Goal: Information Seeking & Learning: Compare options

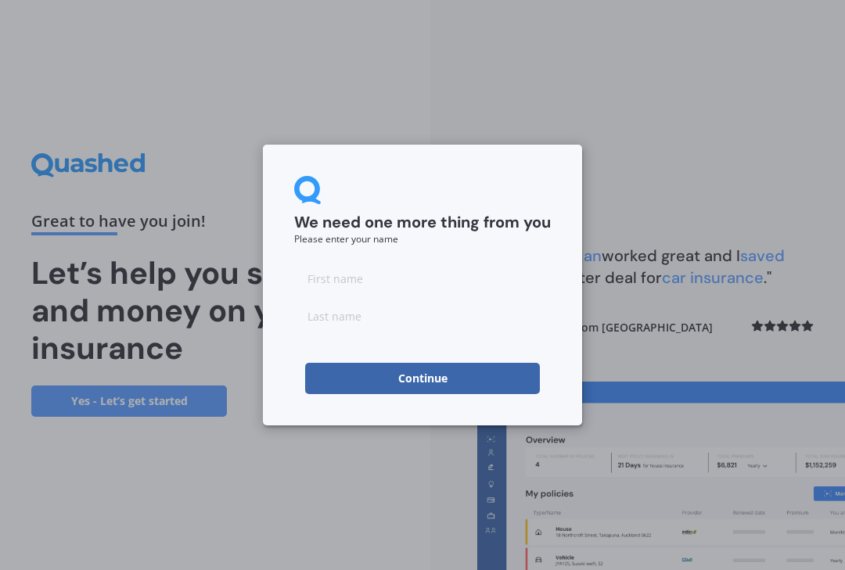
click at [348, 279] on input at bounding box center [422, 278] width 257 height 31
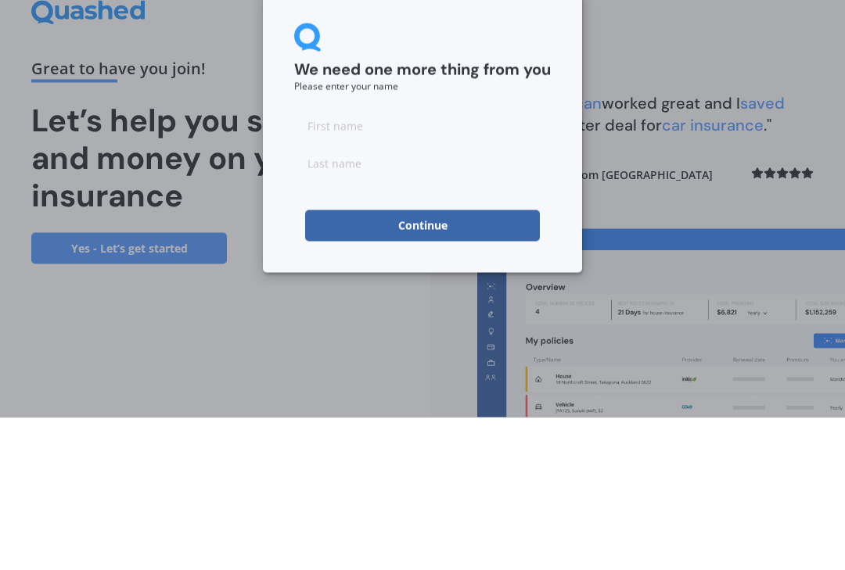
type input "[PERSON_NAME]"
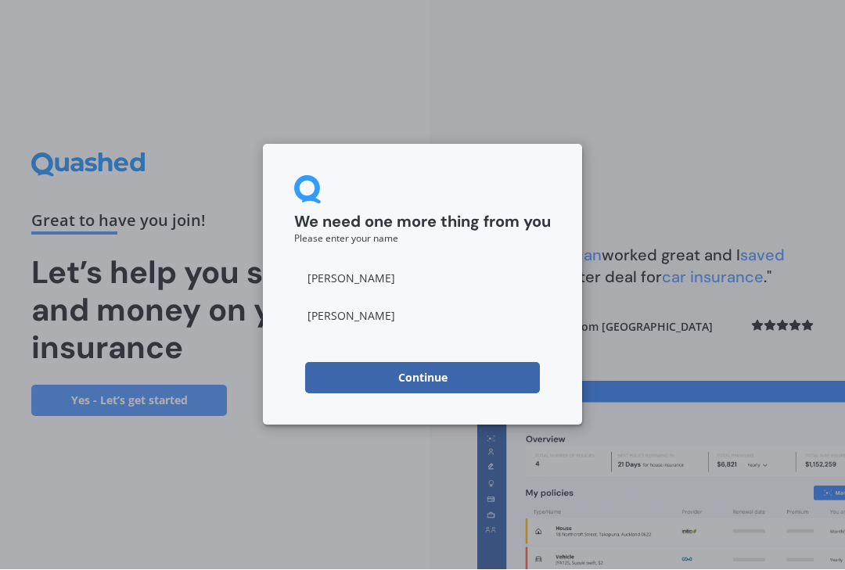
click at [426, 378] on button "Continue" at bounding box center [422, 378] width 235 height 31
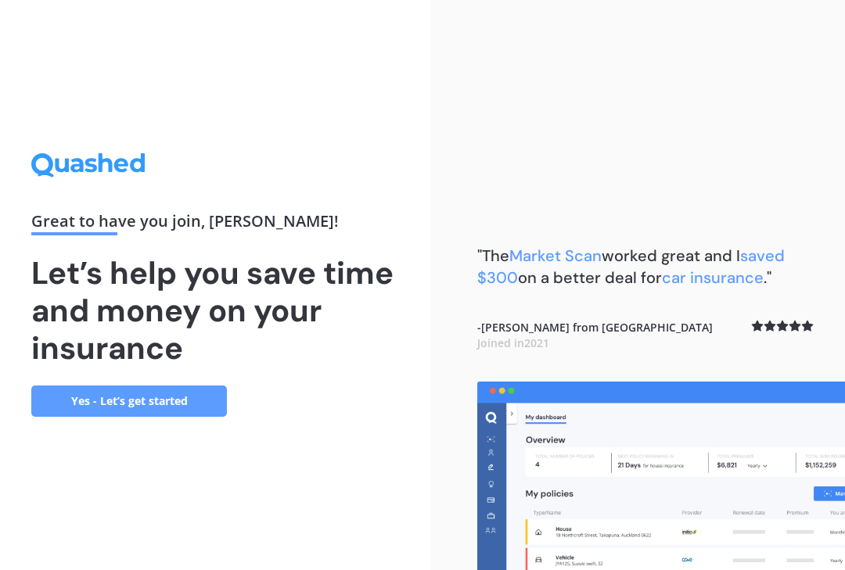
click at [175, 386] on link "Yes - Let’s get started" at bounding box center [129, 401] width 196 height 31
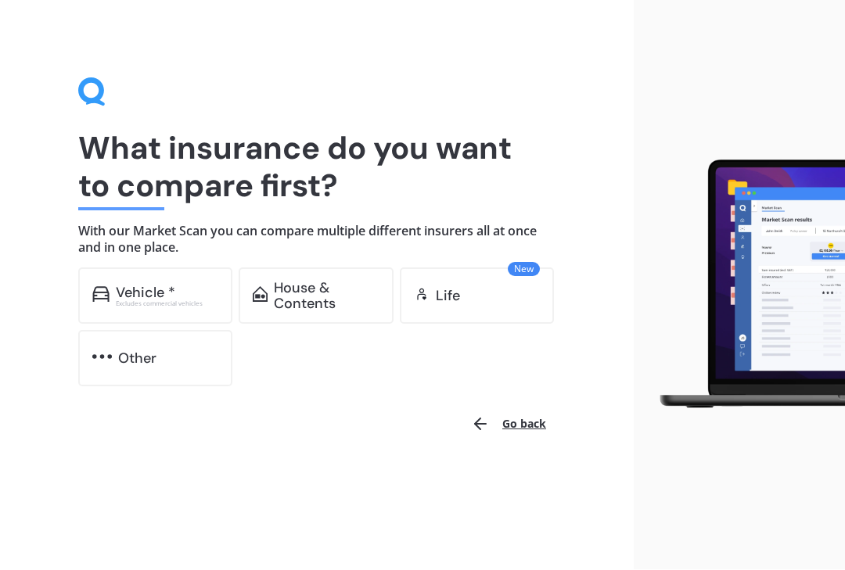
click at [160, 296] on div "Vehicle *" at bounding box center [145, 293] width 59 height 16
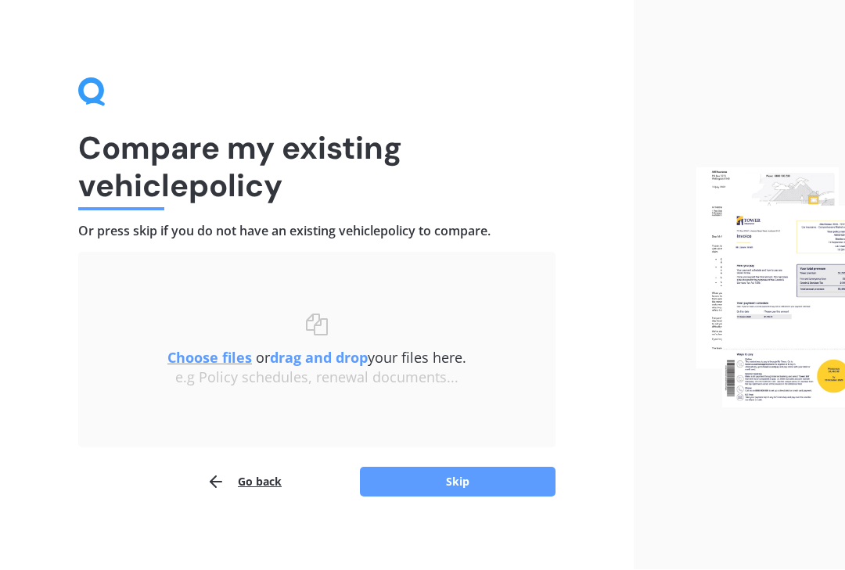
scroll to position [1, 0]
click at [497, 485] on button "Skip" at bounding box center [458, 482] width 196 height 30
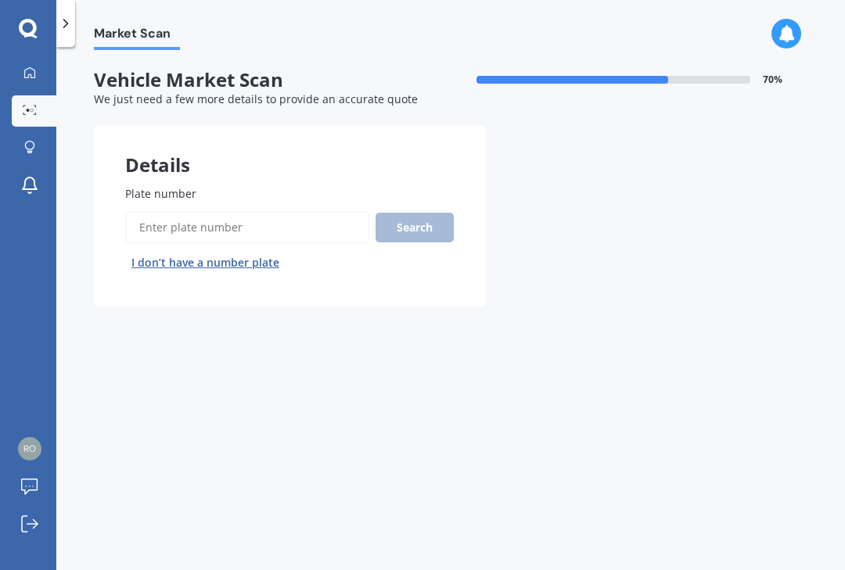
click at [144, 193] on span "Plate number" at bounding box center [160, 193] width 71 height 15
click at [144, 211] on input "Plate number" at bounding box center [247, 227] width 244 height 33
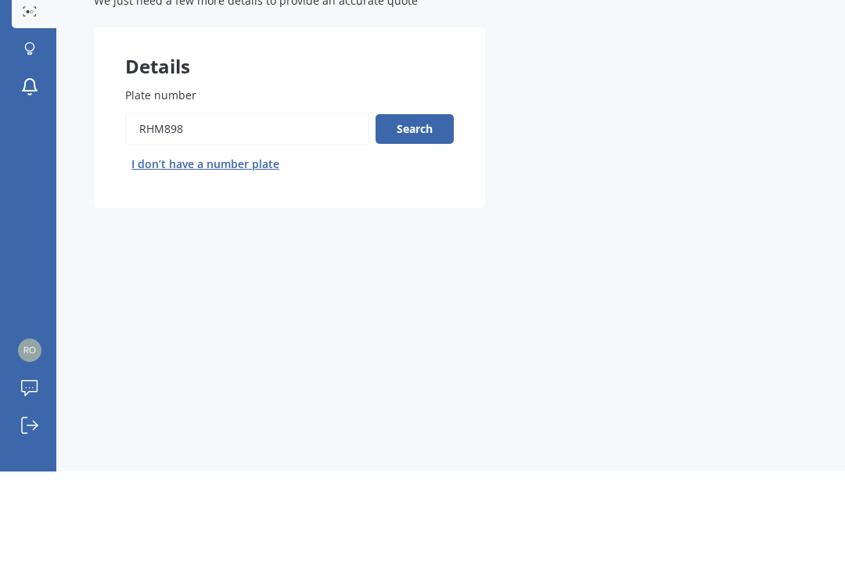
type input "RHM898"
click at [420, 213] on button "Search" at bounding box center [414, 228] width 78 height 30
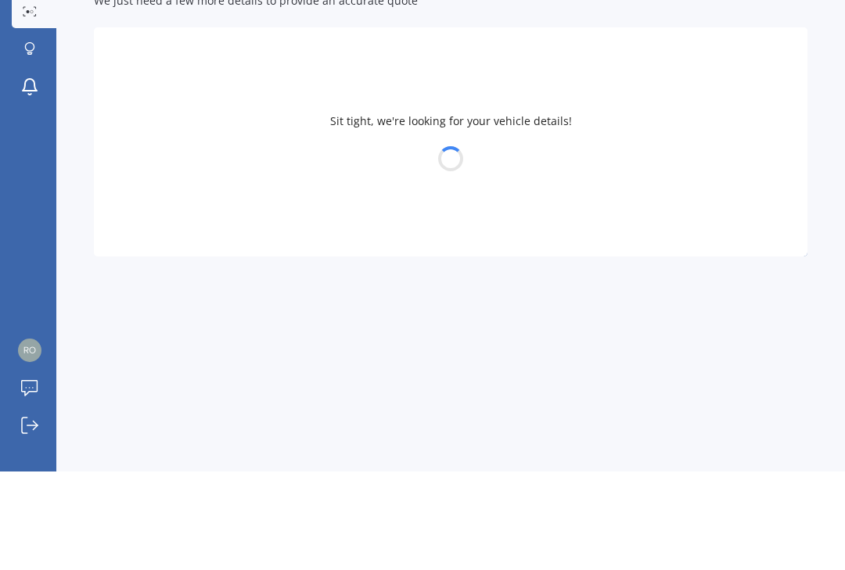
scroll to position [28, 0]
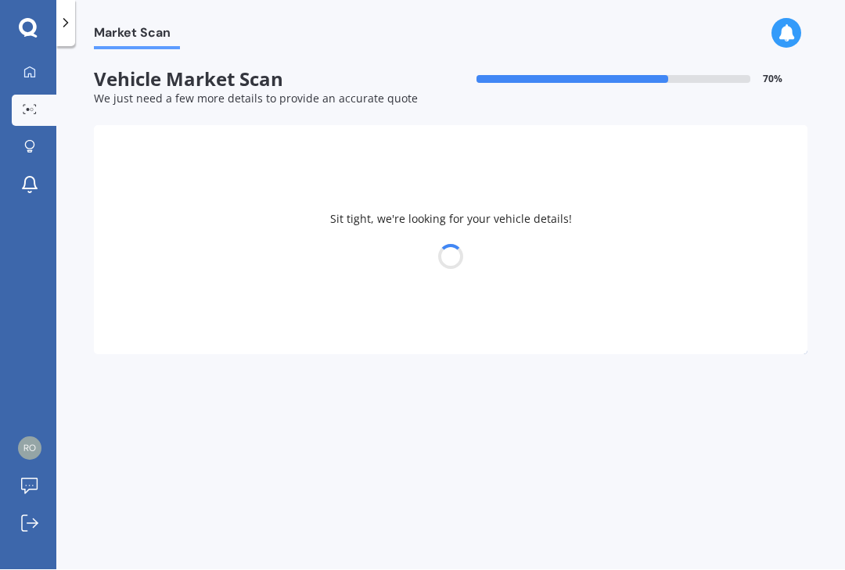
select select "HOLDEN"
select select "TRAX"
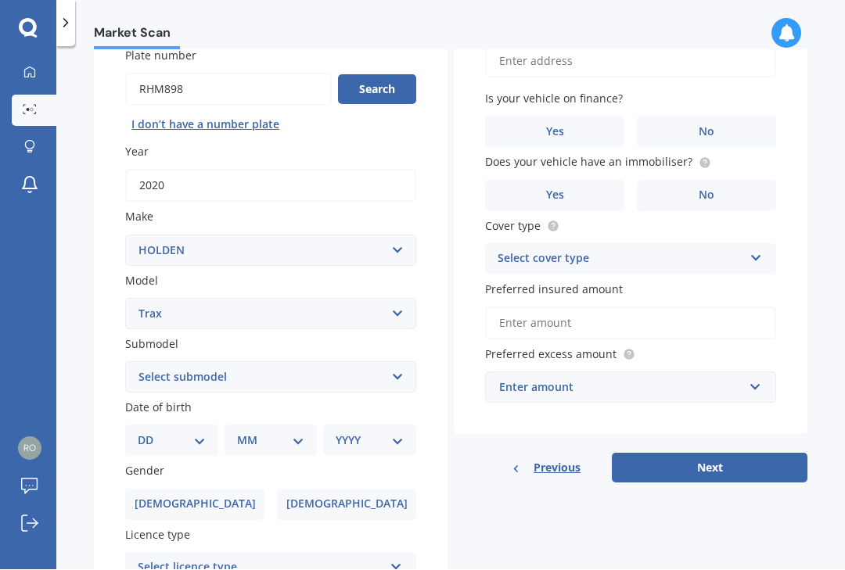
scroll to position [136, 0]
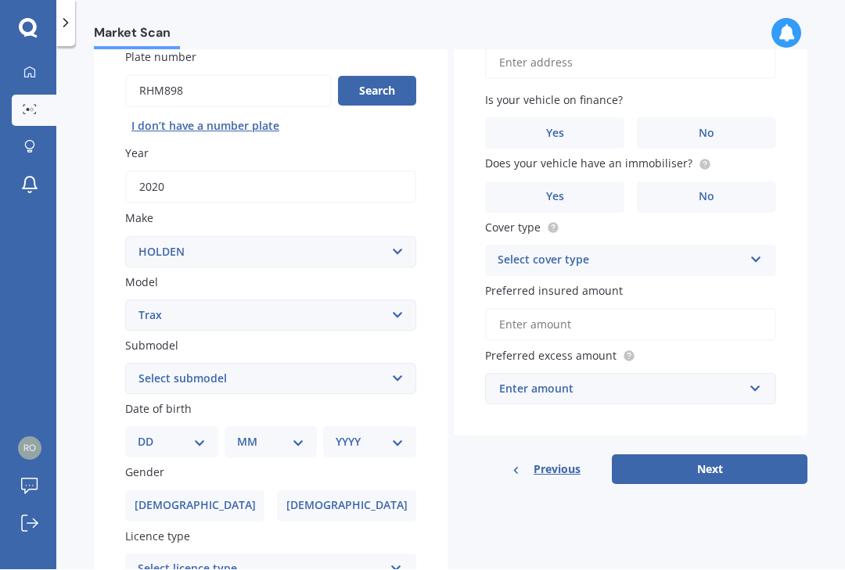
click at [410, 364] on select "Select submodel LS LS turbo LT turbo LTZ LTZ non turbo LTZ turbo" at bounding box center [270, 379] width 291 height 31
select select "LS TURBO"
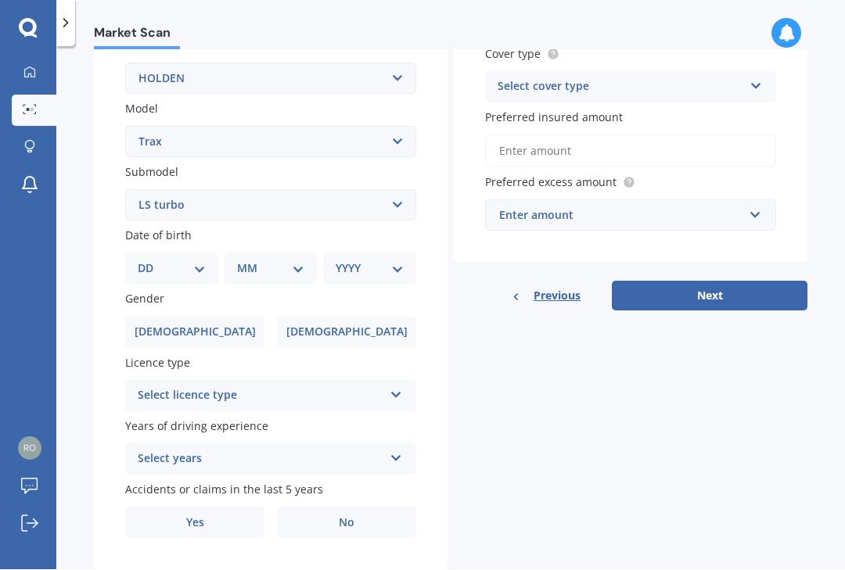
scroll to position [309, 0]
click at [219, 254] on div "DD 01 02 03 04 05 06 07 08 09 10 11 12 13 14 15 16 17 18 19 20 21 22 23 24 25 2…" at bounding box center [270, 269] width 291 height 31
click at [205, 261] on select "DD 01 02 03 04 05 06 07 08 09 10 11 12 13 14 15 16 17 18 19 20 21 22 23 24 25 2…" at bounding box center [172, 269] width 68 height 17
select select "27"
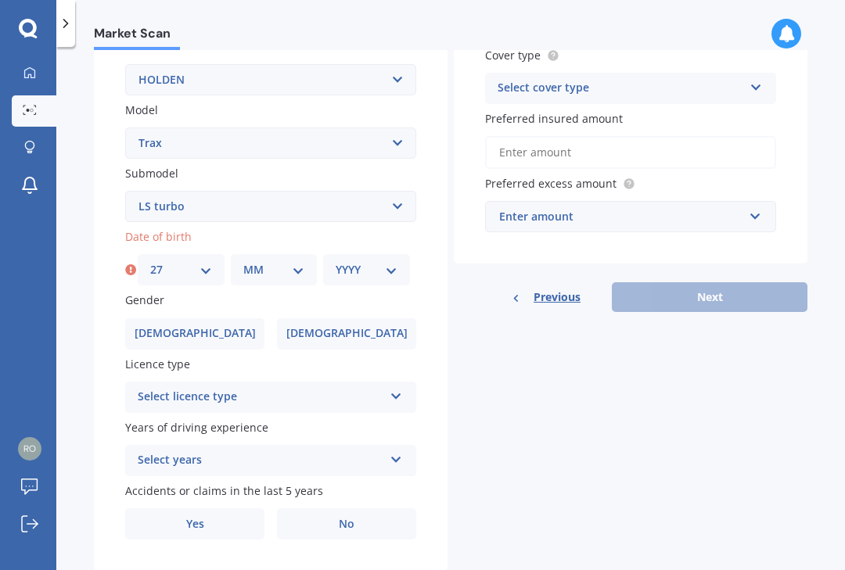
click at [313, 254] on div "MM 01 02 03 04 05 06 07 08 09 10 11 12" at bounding box center [274, 269] width 87 height 31
click at [304, 261] on select "MM 01 02 03 04 05 06 07 08 09 10 11 12" at bounding box center [274, 269] width 62 height 17
select select "02"
click at [396, 261] on select "YYYY 2025 2024 2023 2022 2021 2020 2019 2018 2017 2016 2015 2014 2013 2012 2011…" at bounding box center [366, 269] width 62 height 17
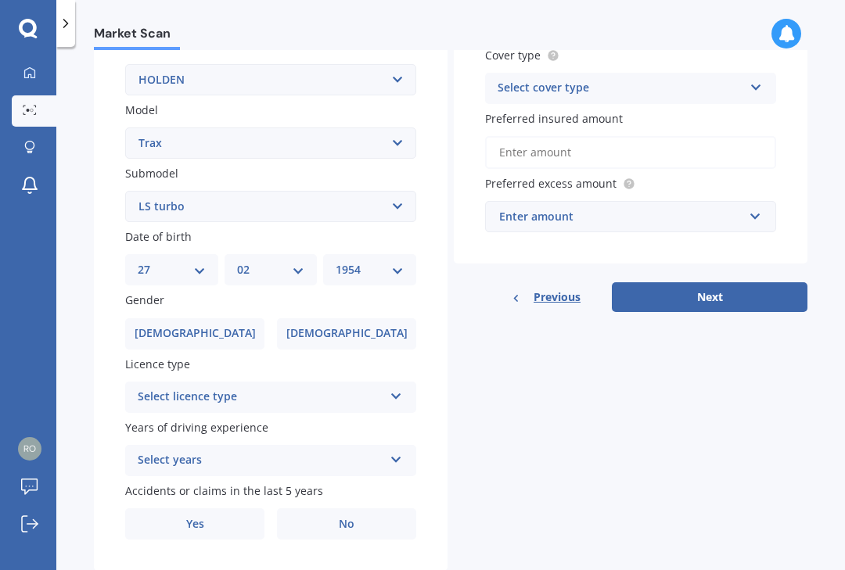
click at [402, 261] on select "YYYY 2025 2024 2023 2022 2021 2020 2019 2018 2017 2016 2015 2014 2013 2012 2011…" at bounding box center [369, 269] width 68 height 17
select select "1956"
click at [364, 327] on span "[DEMOGRAPHIC_DATA]" at bounding box center [346, 333] width 121 height 13
click at [0, 0] on input "[DEMOGRAPHIC_DATA]" at bounding box center [0, 0] width 0 height 0
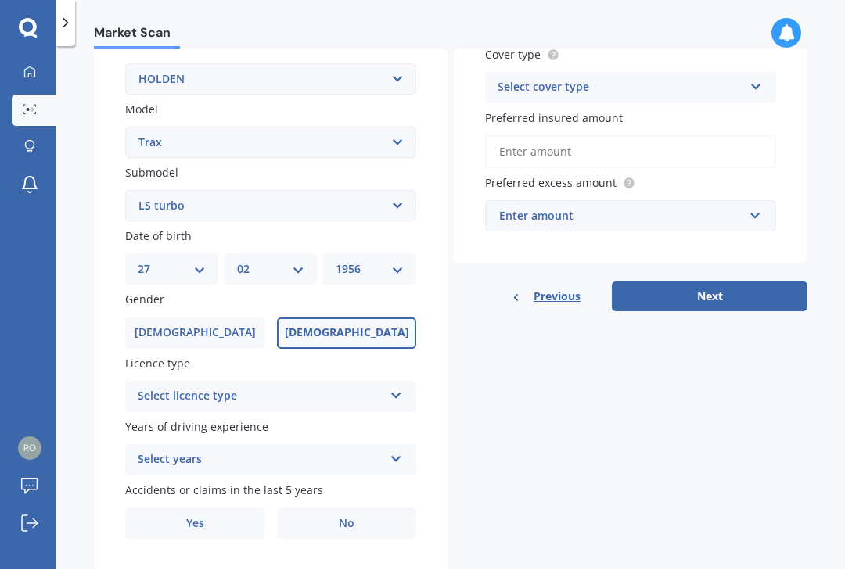
click at [411, 382] on div "Select licence type NZ Full NZ Restricted NZ Learners [GEOGRAPHIC_DATA] [GEOGRA…" at bounding box center [270, 397] width 291 height 31
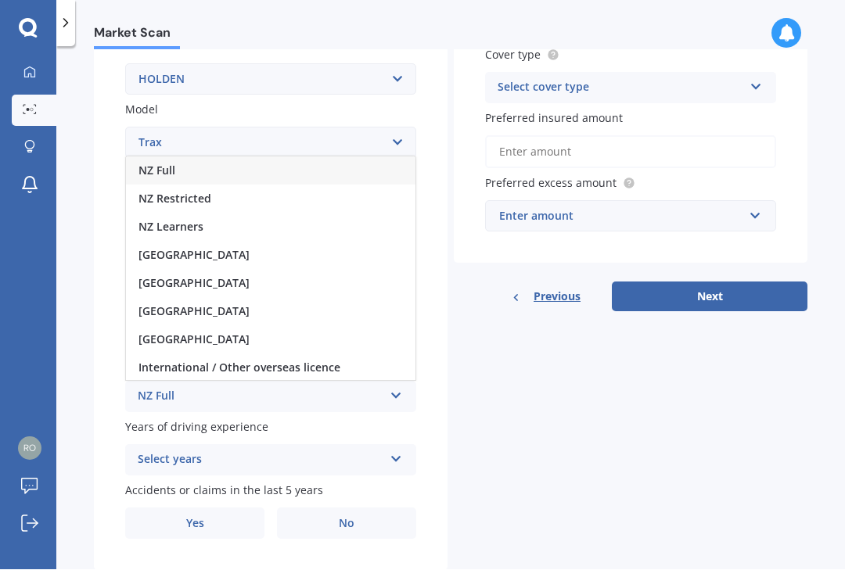
click at [231, 270] on div "[GEOGRAPHIC_DATA]" at bounding box center [270, 284] width 289 height 28
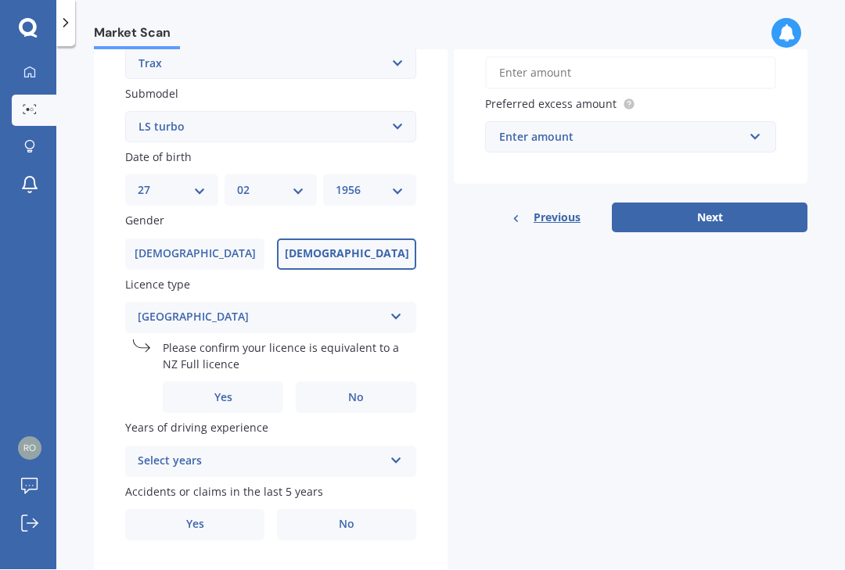
scroll to position [386, 0]
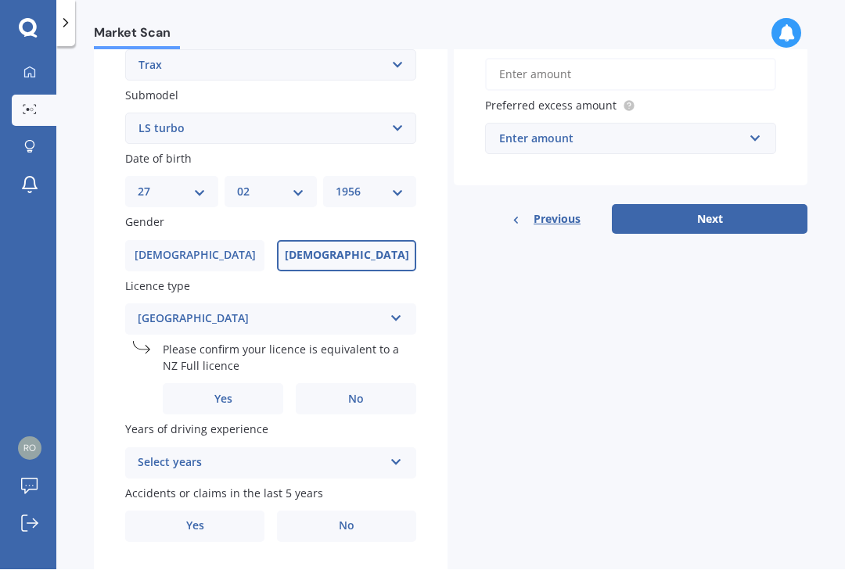
click at [230, 393] on span "Yes" at bounding box center [223, 399] width 18 height 13
click at [0, 0] on input "Yes" at bounding box center [0, 0] width 0 height 0
click at [411, 448] on div "Select years 5 or more years 4 years 3 years 2 years 1 year" at bounding box center [270, 463] width 291 height 31
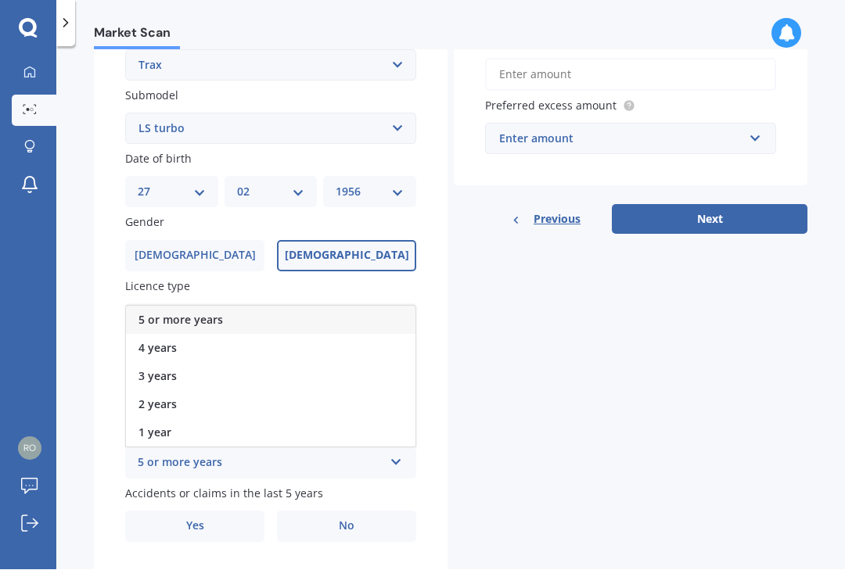
click at [346, 307] on div "5 or more years" at bounding box center [270, 321] width 289 height 28
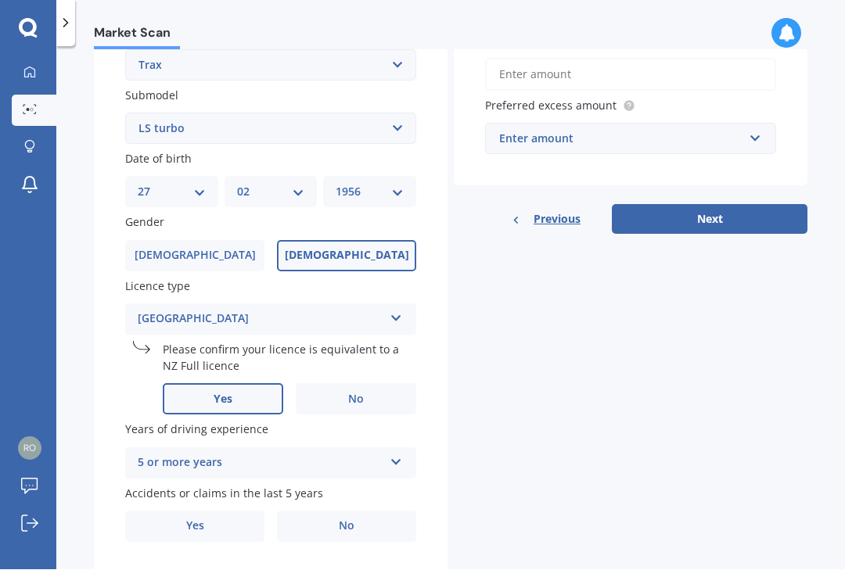
click at [371, 511] on label "No" at bounding box center [346, 526] width 139 height 31
click at [0, 0] on input "No" at bounding box center [0, 0] width 0 height 0
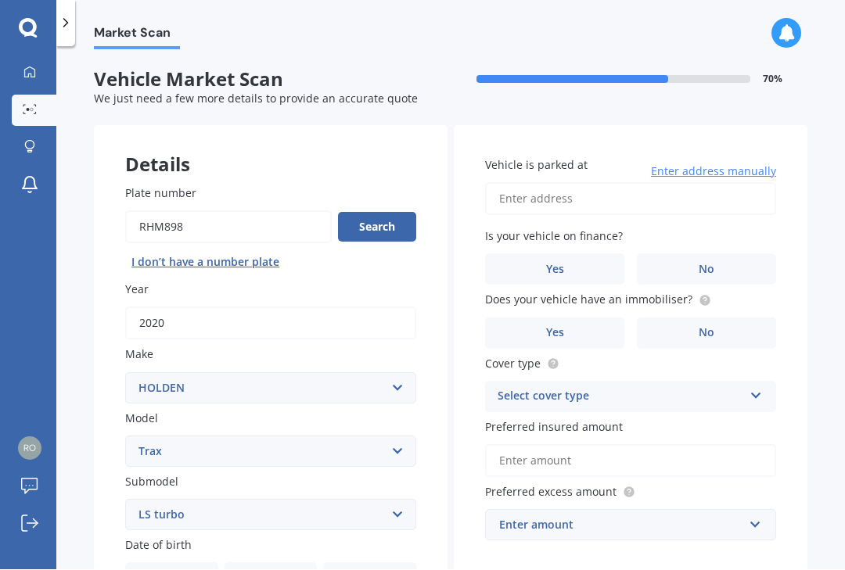
scroll to position [0, 0]
click at [525, 183] on input "Vehicle is parked at" at bounding box center [630, 199] width 291 height 33
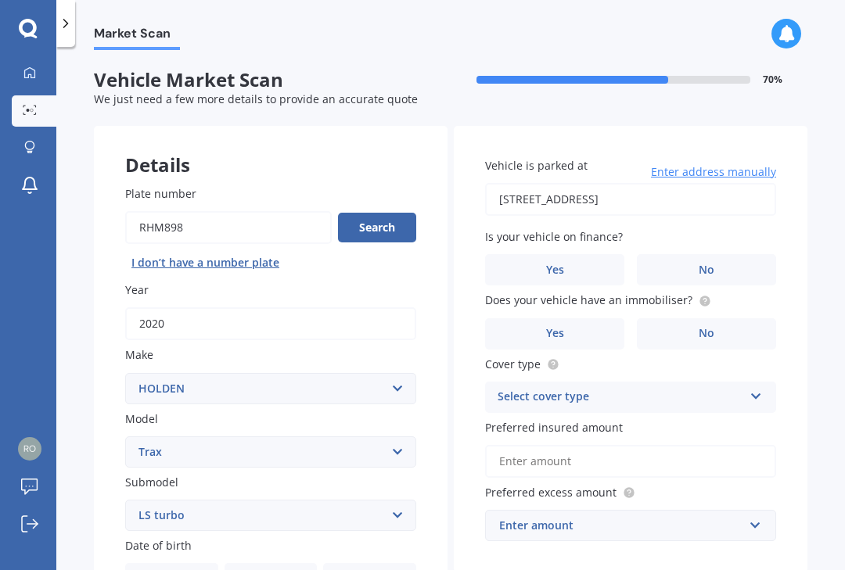
type input "[STREET_ADDRESS]"
click at [722, 254] on label "No" at bounding box center [706, 269] width 139 height 31
click at [0, 0] on input "No" at bounding box center [0, 0] width 0 height 0
click at [722, 318] on label "No" at bounding box center [706, 333] width 139 height 31
click at [0, 0] on input "No" at bounding box center [0, 0] width 0 height 0
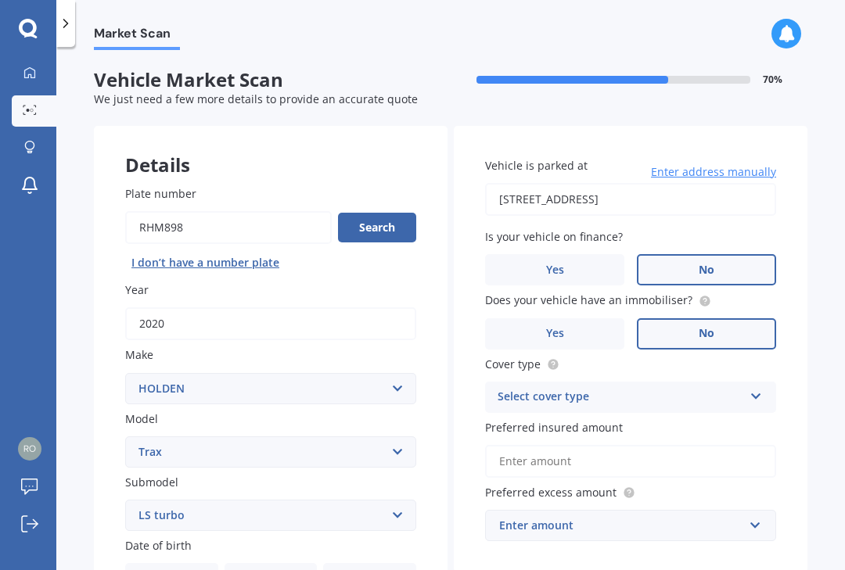
click at [762, 388] on icon at bounding box center [755, 393] width 13 height 11
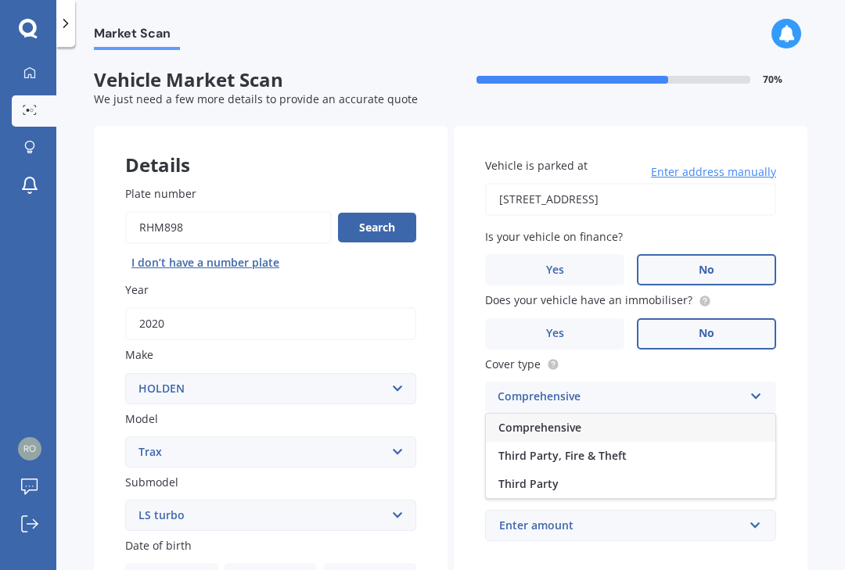
click at [736, 414] on div "Comprehensive" at bounding box center [630, 428] width 289 height 28
click at [535, 445] on input "Preferred insured amount" at bounding box center [630, 461] width 291 height 33
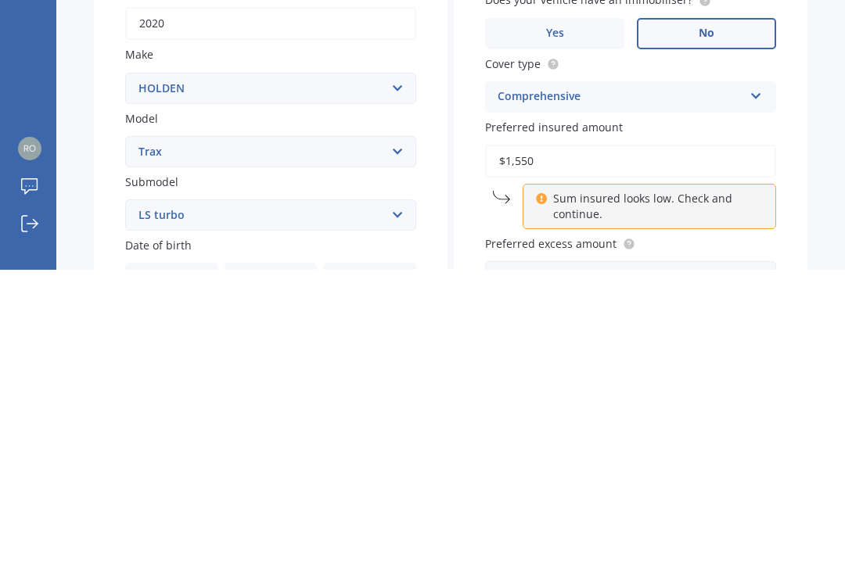
type input "$15,500"
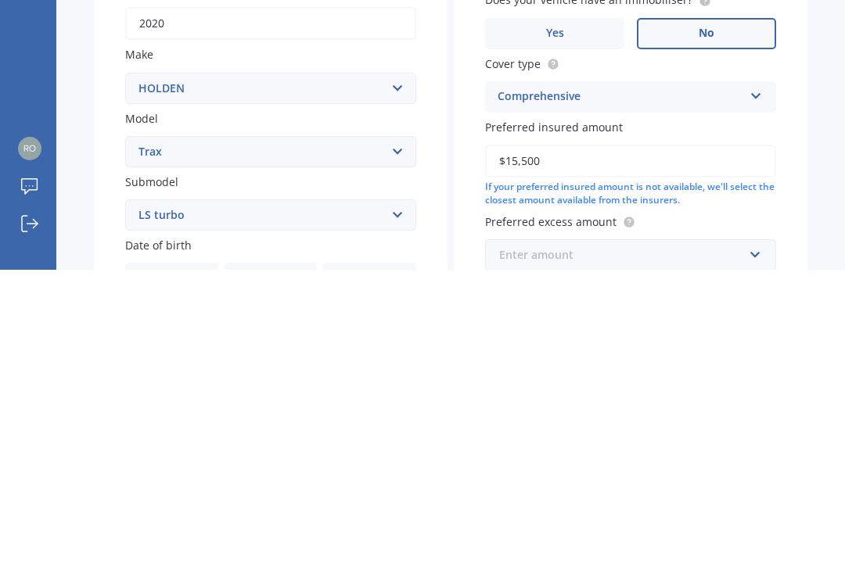
click at [760, 540] on input "text" at bounding box center [624, 555] width 277 height 30
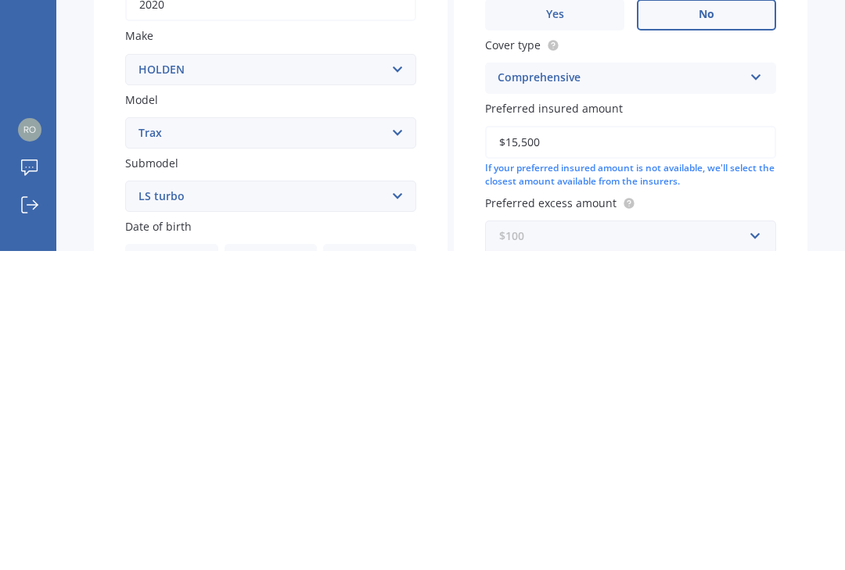
scroll to position [42, 0]
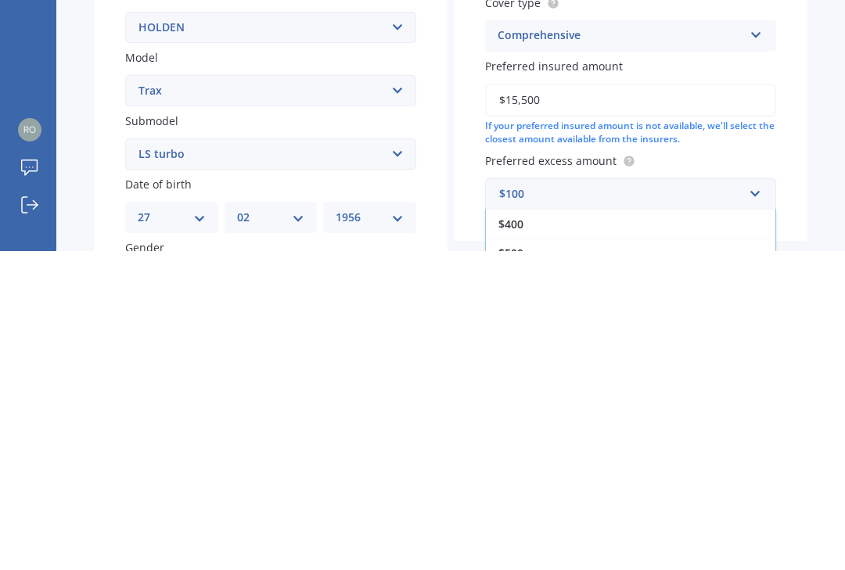
click at [541, 558] on div "$500" at bounding box center [630, 572] width 289 height 29
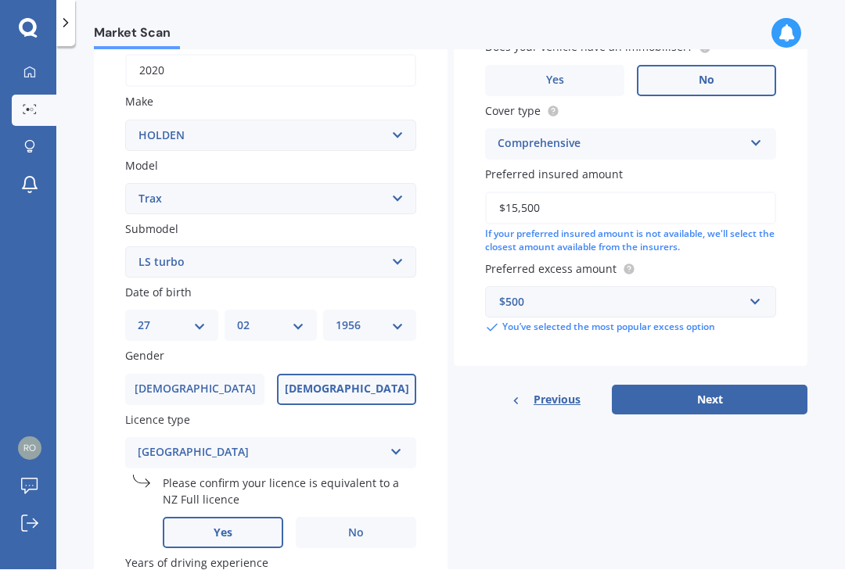
scroll to position [257, 0]
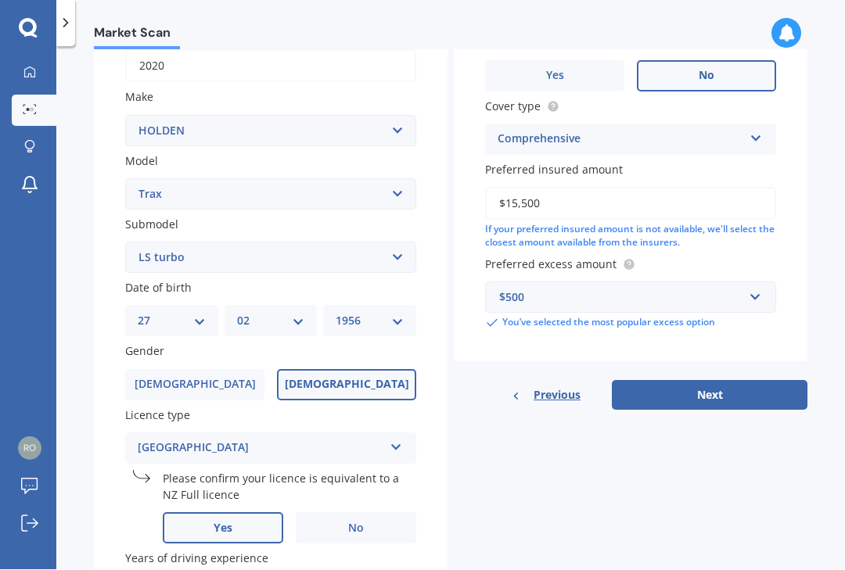
click at [724, 381] on button "Next" at bounding box center [710, 396] width 196 height 30
select select "27"
select select "02"
select select "1956"
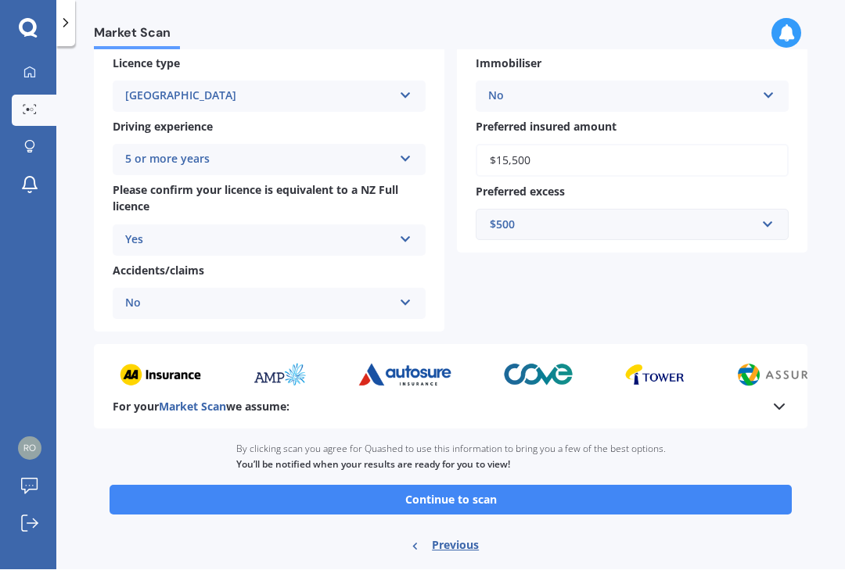
scroll to position [274, 0]
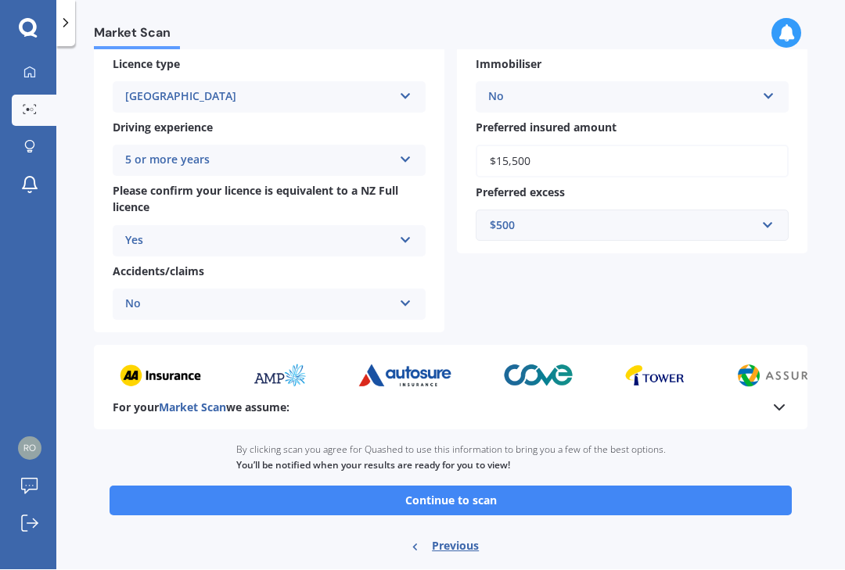
click at [637, 486] on button "Continue to scan" at bounding box center [450, 501] width 682 height 30
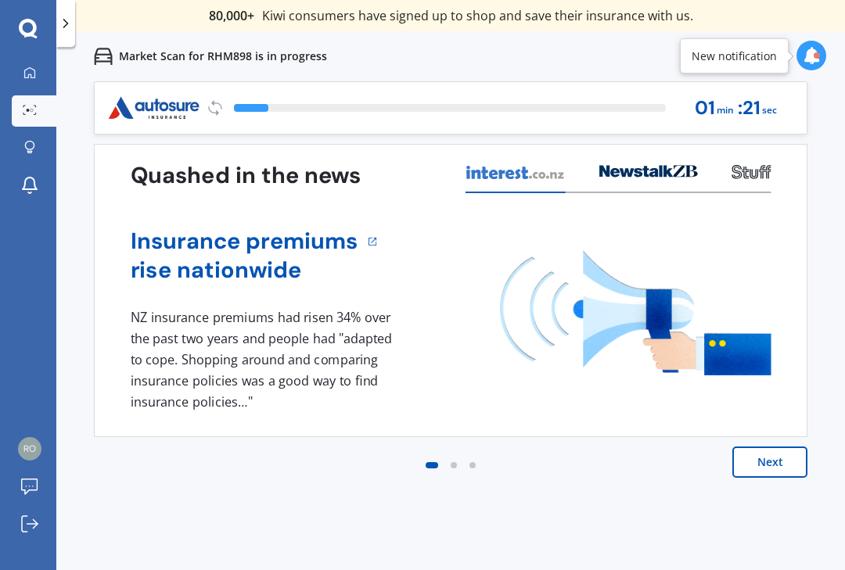
click at [779, 453] on button "Next" at bounding box center [769, 462] width 75 height 31
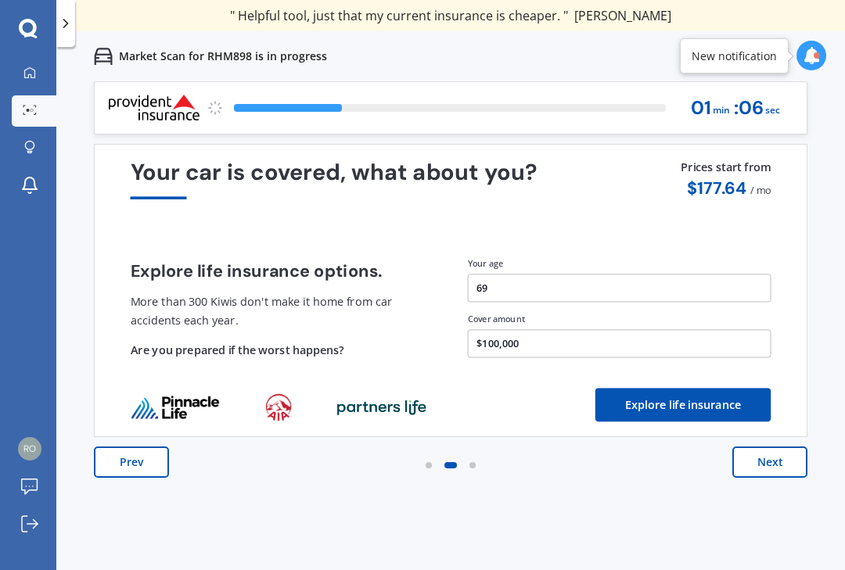
click at [770, 472] on button "Next" at bounding box center [769, 462] width 75 height 31
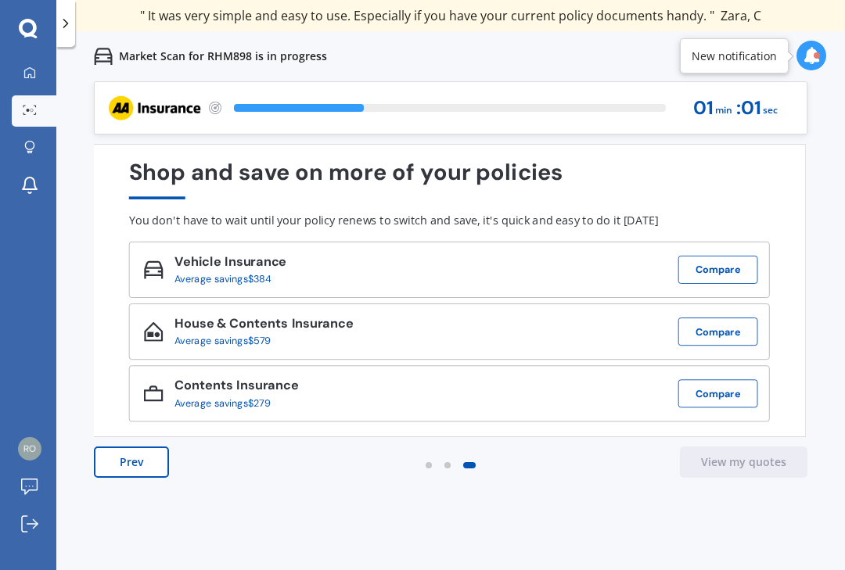
click at [731, 276] on button "Compare" at bounding box center [718, 270] width 80 height 28
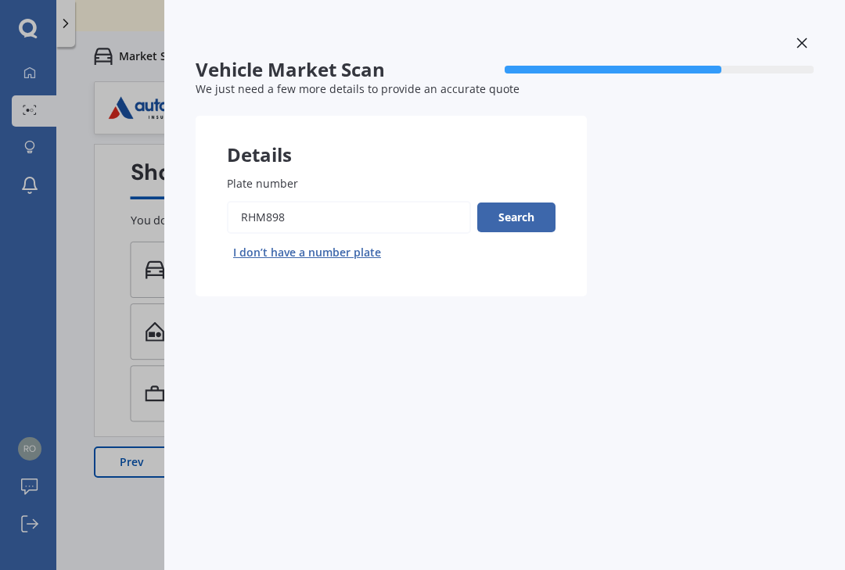
click at [531, 250] on div "Search I don’t have a number plate" at bounding box center [391, 233] width 328 height 64
click at [519, 246] on div "Search I don’t have a number plate" at bounding box center [391, 233] width 328 height 64
click at [795, 77] on div "70 %" at bounding box center [658, 70] width 309 height 23
click at [789, 84] on div "We just need a few more details to provide an accurate quote" at bounding box center [505, 89] width 618 height 16
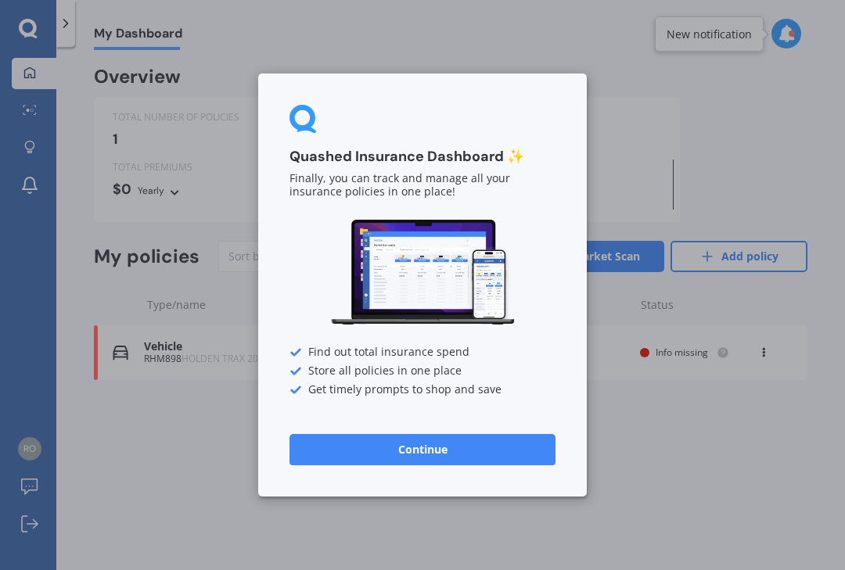
scroll to position [1, 0]
click at [428, 446] on button "Continue" at bounding box center [422, 449] width 266 height 31
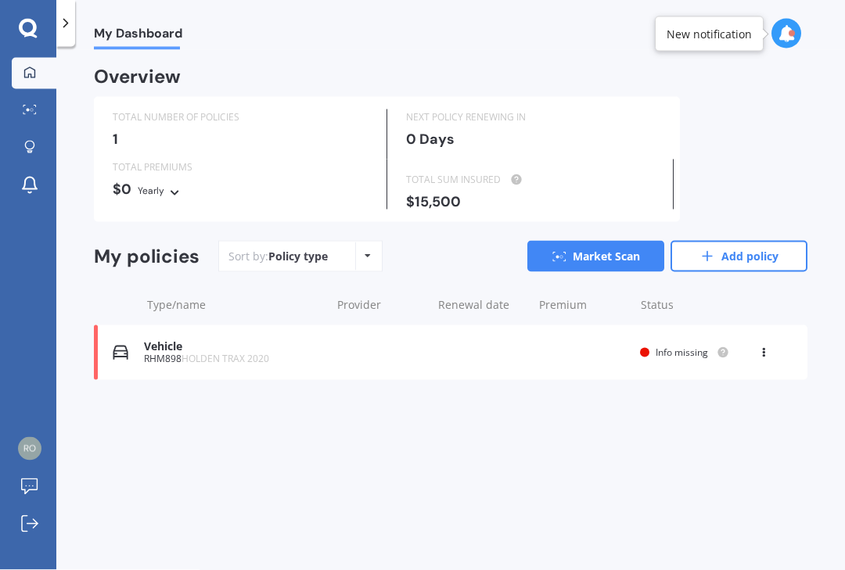
scroll to position [0, 0]
click at [376, 242] on div "Policy type Alphabetical Date added Renewing next" at bounding box center [367, 256] width 24 height 28
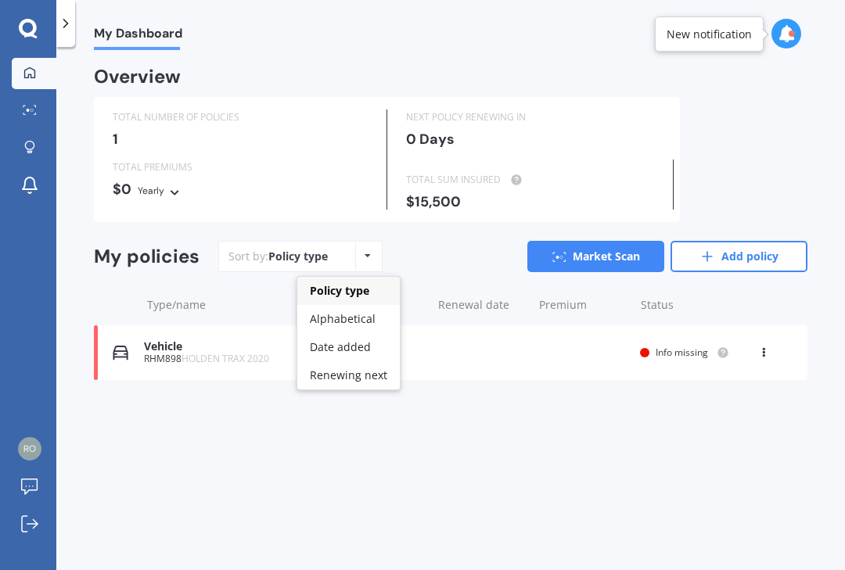
click at [357, 368] on span "Renewing next" at bounding box center [348, 375] width 77 height 15
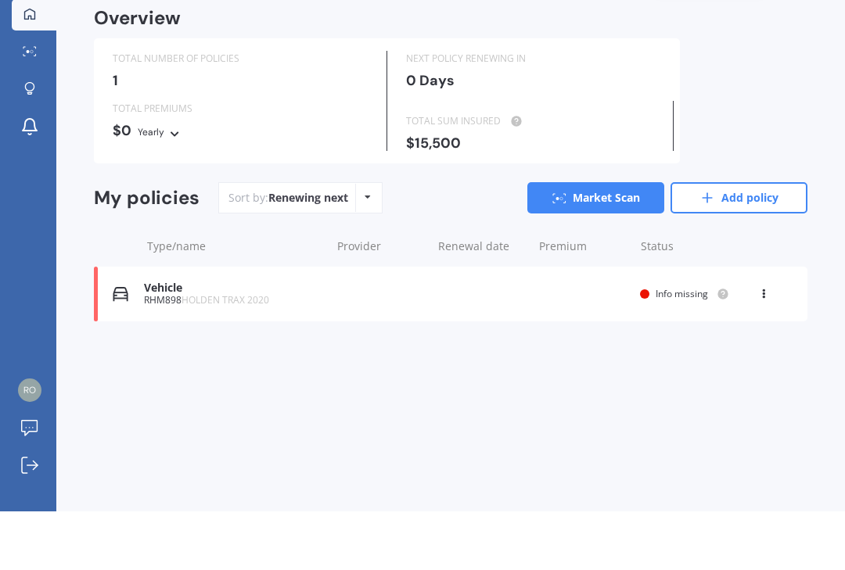
scroll to position [28, 0]
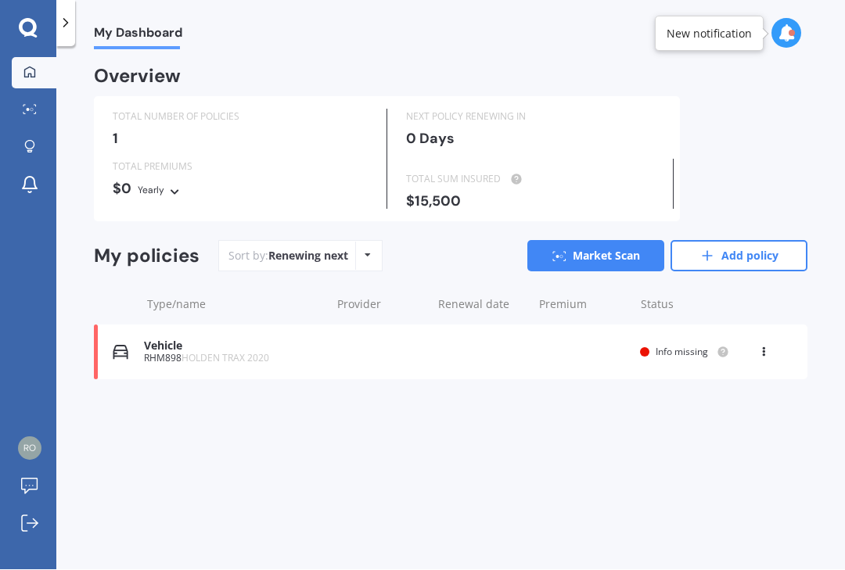
click at [614, 241] on link "Market Scan" at bounding box center [595, 256] width 137 height 31
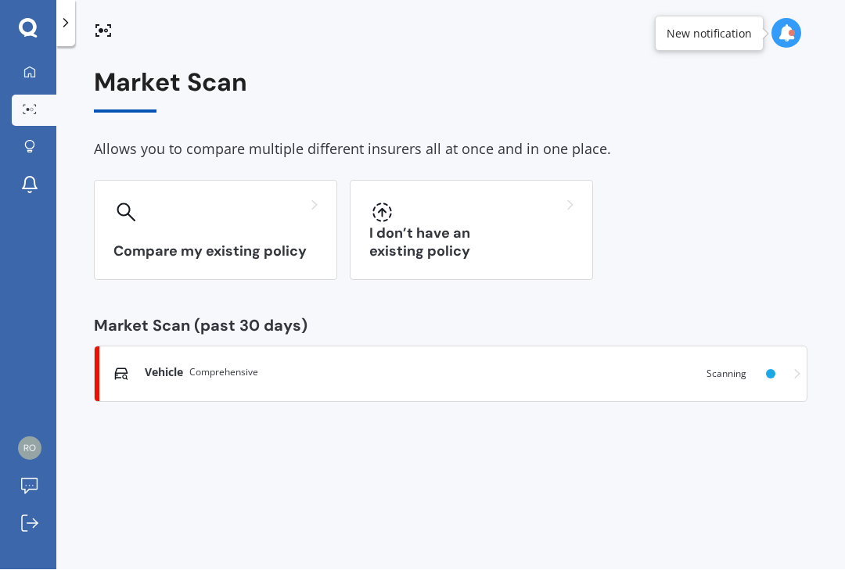
click at [544, 206] on div "I don’t have an existing policy" at bounding box center [471, 231] width 243 height 100
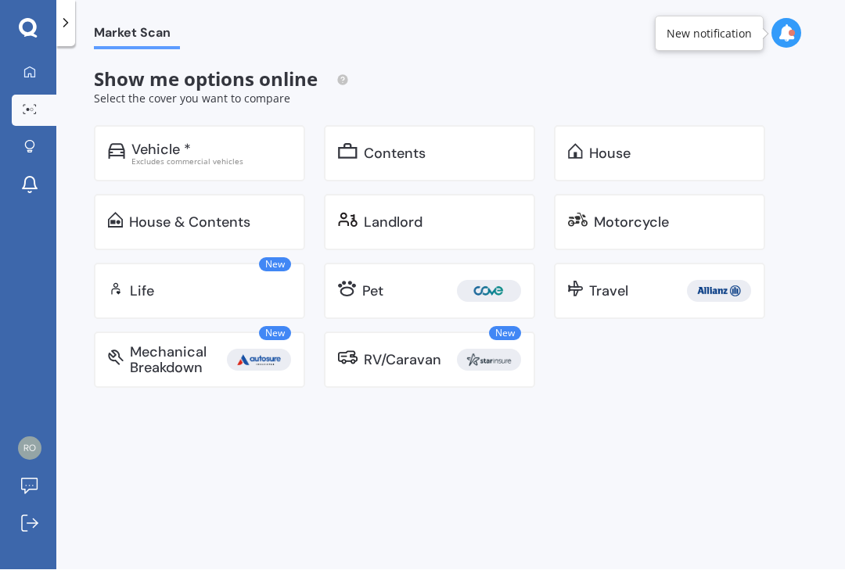
click at [203, 158] on div "Excludes commercial vehicles" at bounding box center [211, 162] width 160 height 8
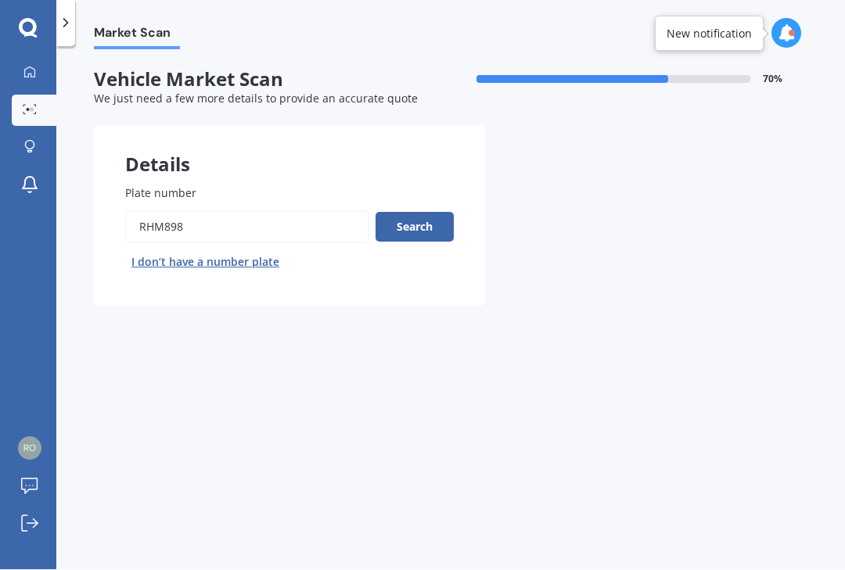
click at [415, 213] on button "Search" at bounding box center [414, 228] width 78 height 30
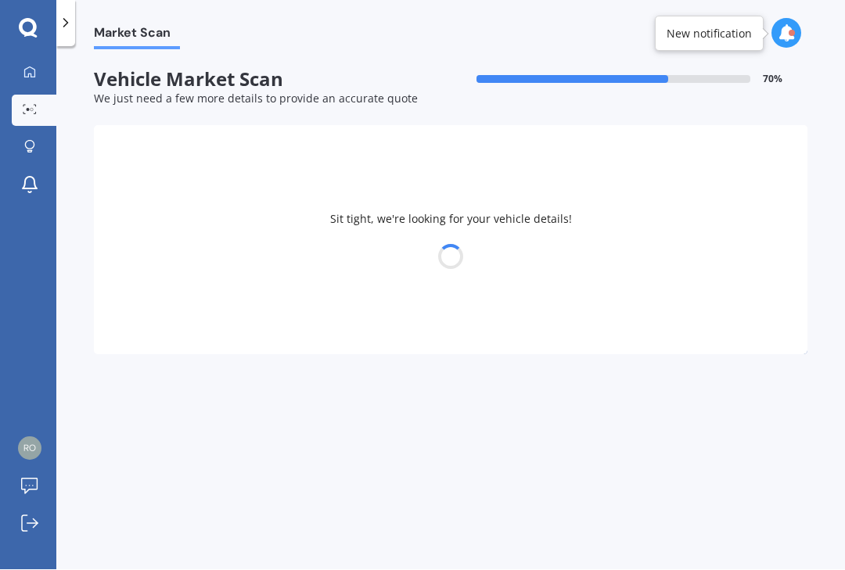
select select "HOLDEN"
select select "TRAX"
select select "27"
select select "02"
select select "1956"
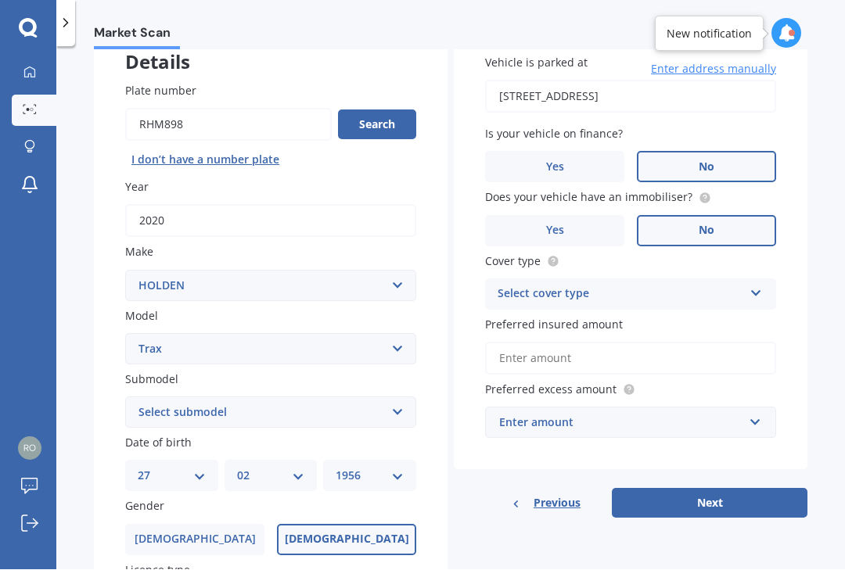
scroll to position [102, 0]
click at [757, 285] on icon at bounding box center [755, 290] width 13 height 11
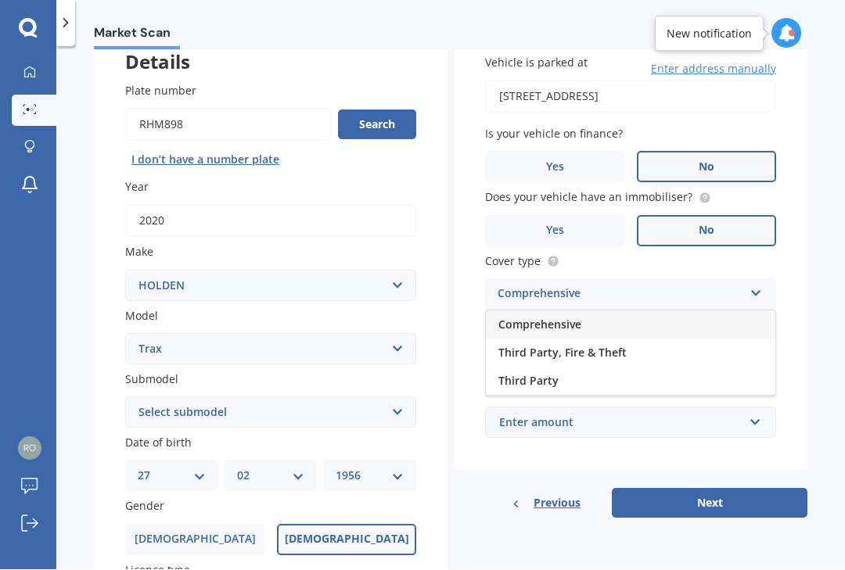
click at [687, 311] on div "Comprehensive" at bounding box center [630, 325] width 289 height 28
click at [529, 343] on input "Preferred insured amount" at bounding box center [630, 359] width 291 height 33
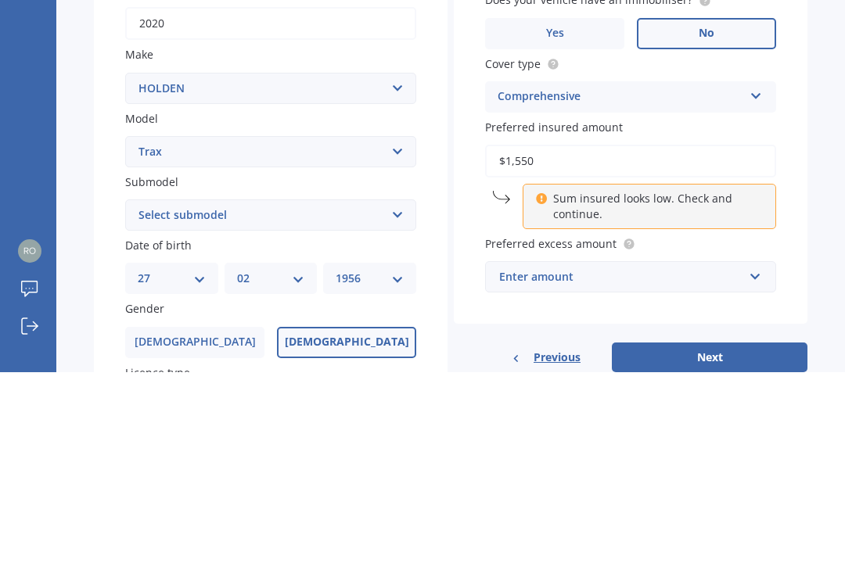
type input "$15,500"
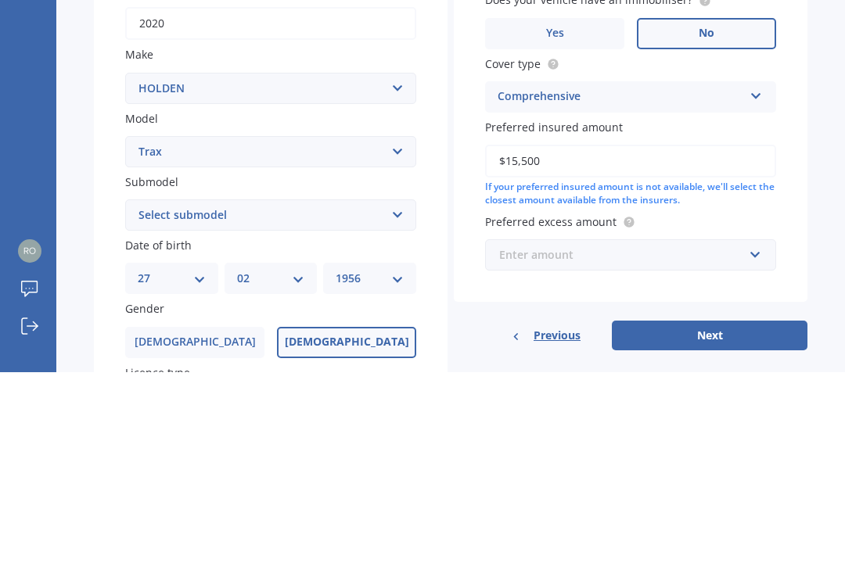
click at [759, 438] on input "text" at bounding box center [624, 453] width 277 height 30
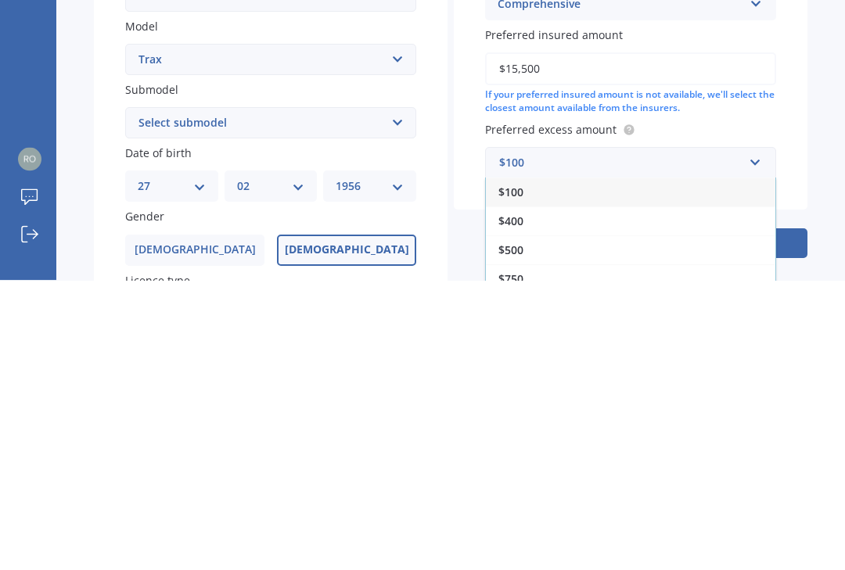
click at [522, 526] on div "$500" at bounding box center [630, 540] width 289 height 29
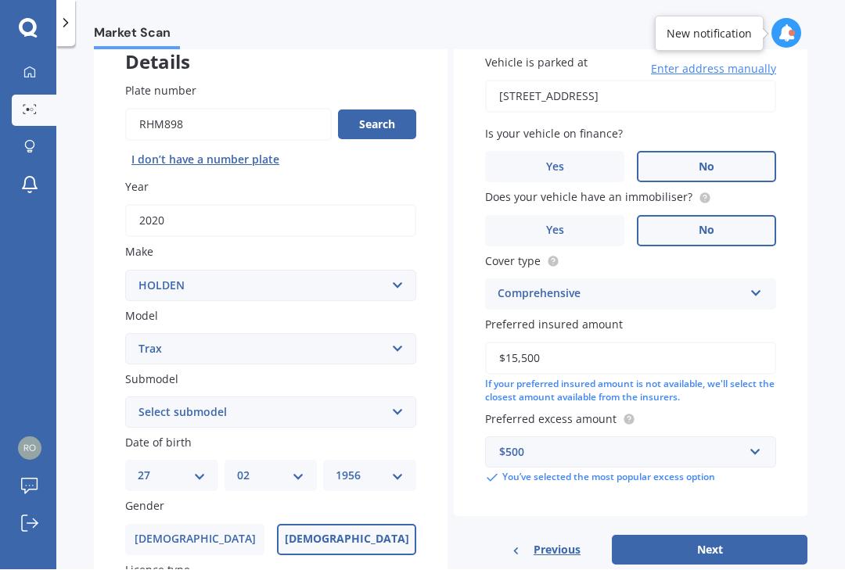
click at [716, 536] on button "Next" at bounding box center [710, 551] width 196 height 30
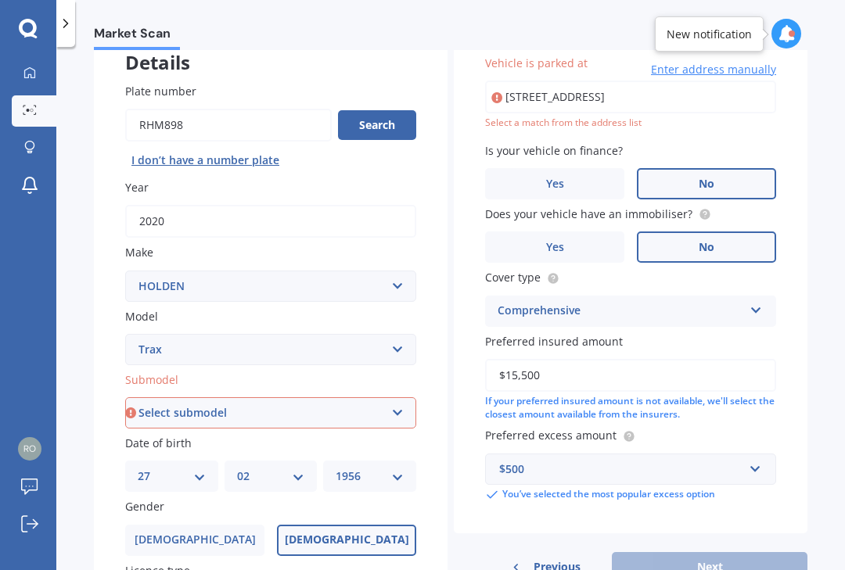
click at [411, 397] on select "Select submodel LS LS turbo LT turbo LTZ LTZ non turbo LTZ turbo" at bounding box center [270, 412] width 291 height 31
select select "LS TURBO"
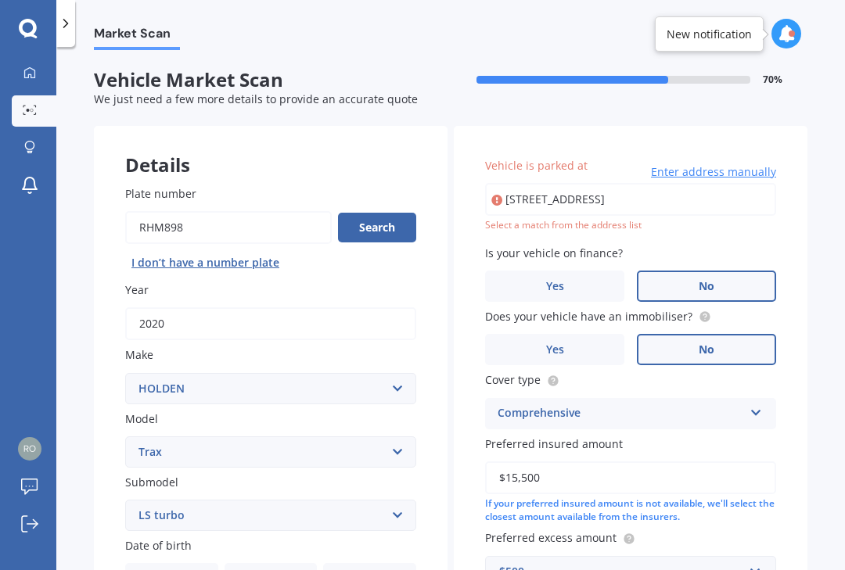
scroll to position [0, 0]
click at [654, 183] on input "[STREET_ADDRESS]" at bounding box center [630, 199] width 291 height 33
type input "[STREET_ADDRESS]"
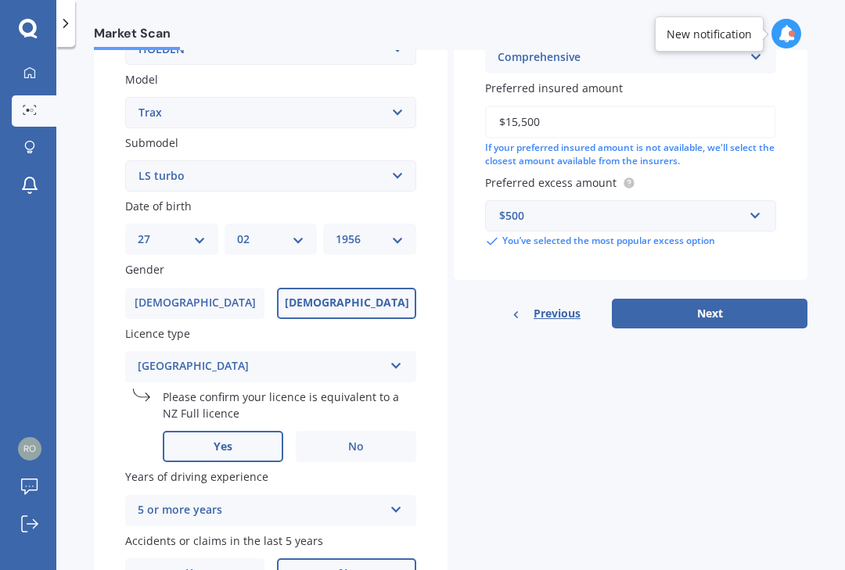
scroll to position [343, 0]
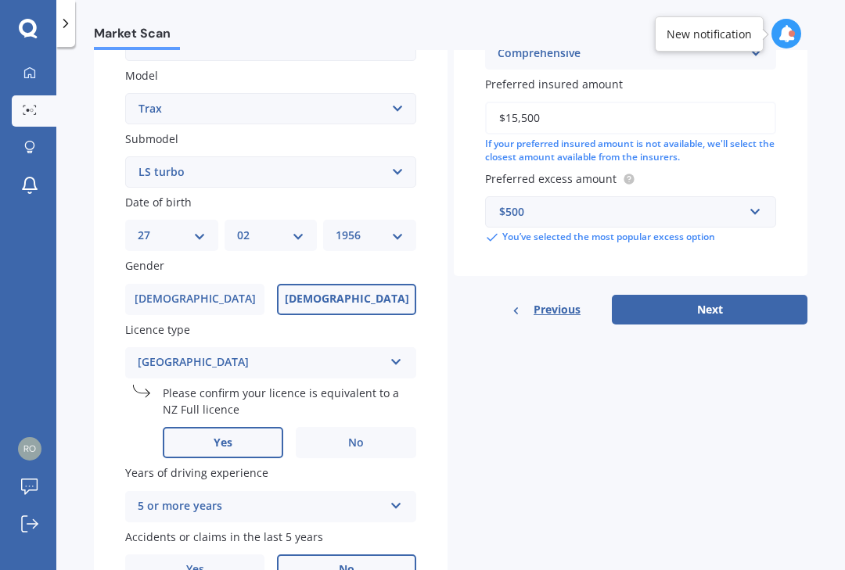
click at [736, 295] on button "Next" at bounding box center [710, 310] width 196 height 30
select select "27"
select select "02"
select select "1956"
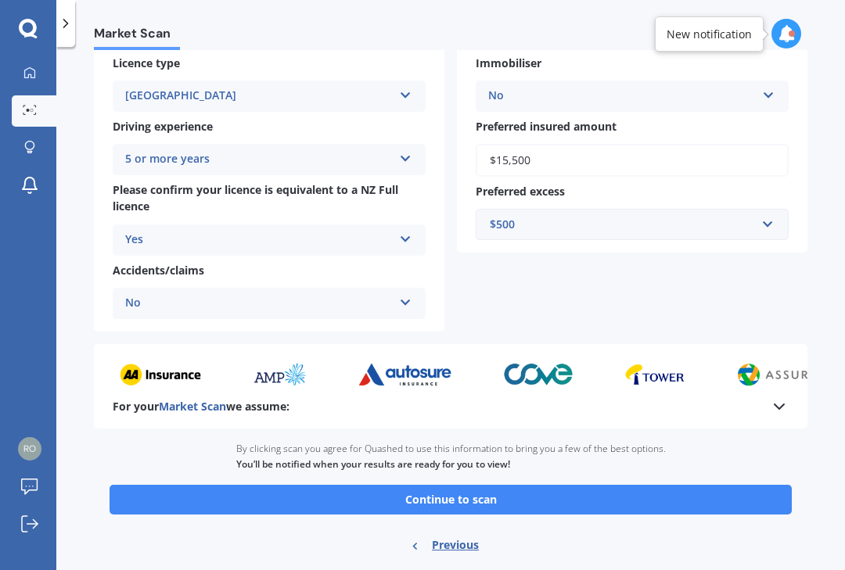
scroll to position [274, 0]
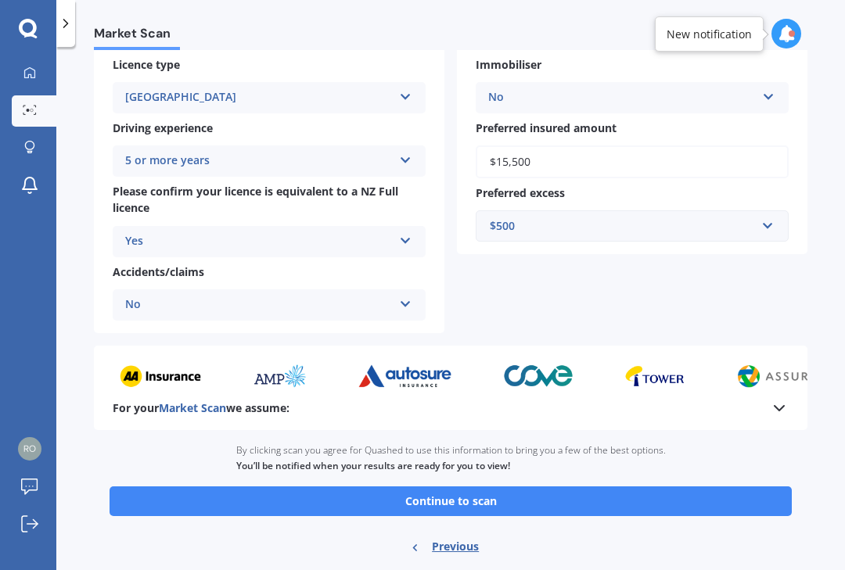
click at [584, 486] on button "Continue to scan" at bounding box center [450, 501] width 682 height 30
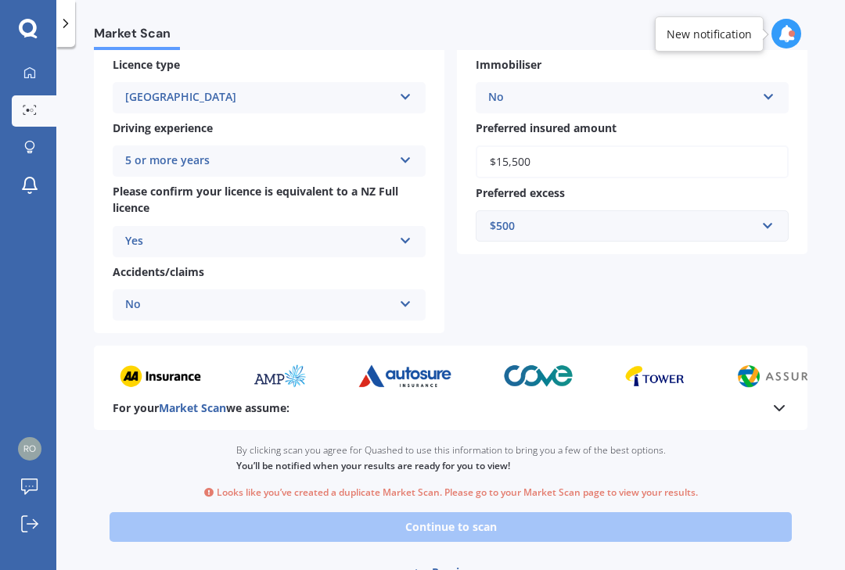
click at [454, 561] on span "Previous" at bounding box center [455, 572] width 47 height 23
select select "HOLDEN"
select select "TRAX"
select select "LS TURBO"
select select "27"
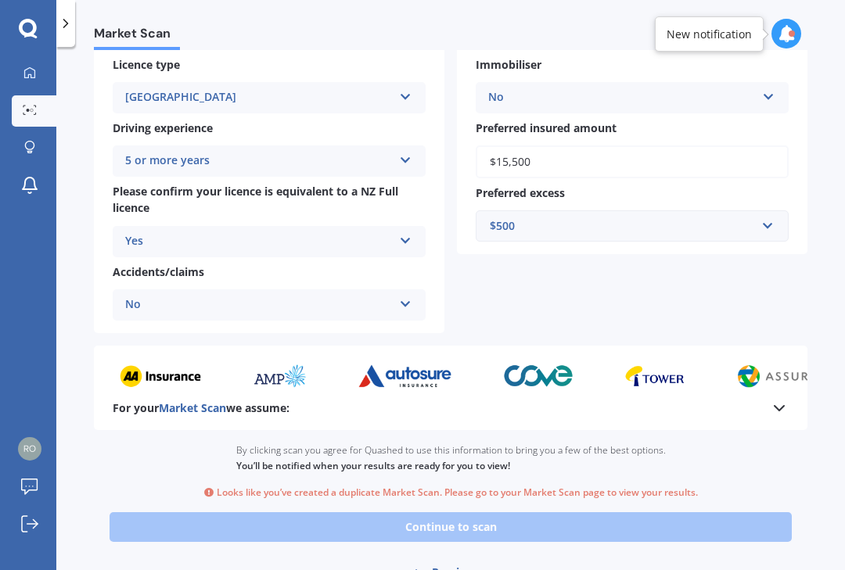
select select "02"
select select "1956"
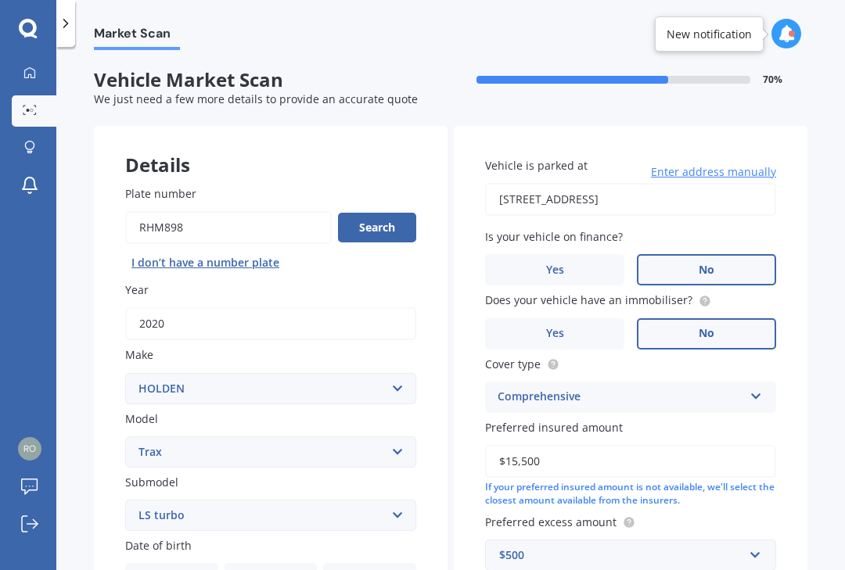
scroll to position [0, 0]
click at [792, 38] on icon at bounding box center [785, 33] width 17 height 17
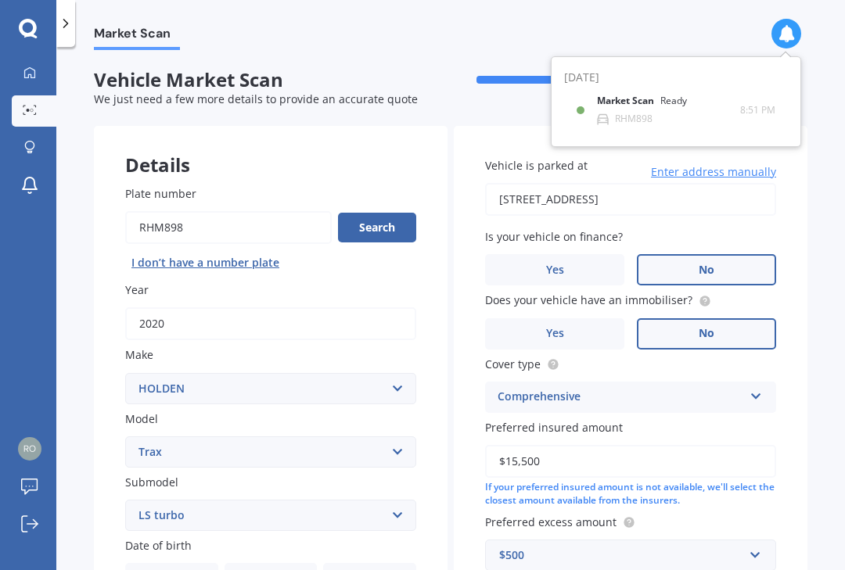
click at [665, 113] on div "Market Scan Ready RHM898" at bounding box center [668, 109] width 143 height 29
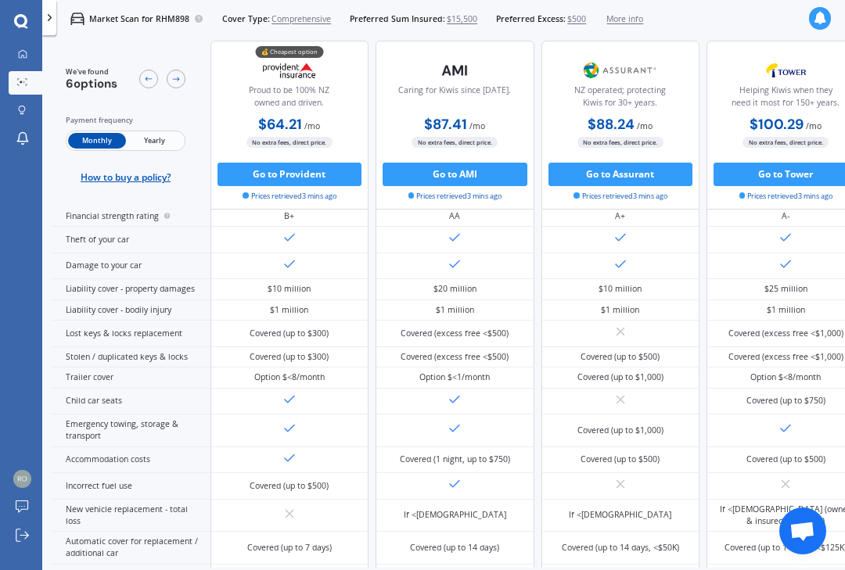
scroll to position [182, 0]
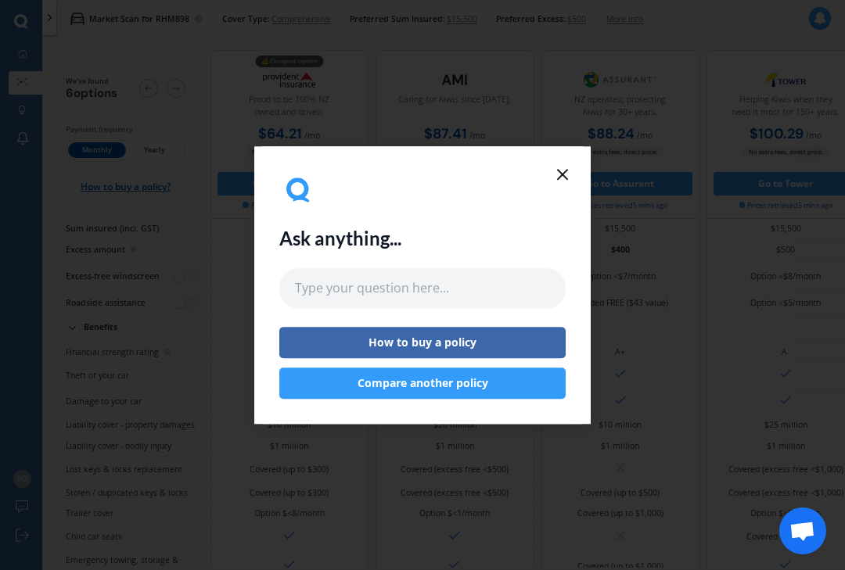
click at [569, 173] on icon at bounding box center [562, 174] width 19 height 19
